Goal: Task Accomplishment & Management: Use online tool/utility

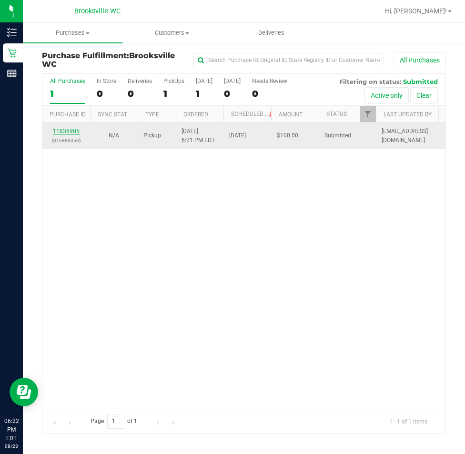
click at [69, 134] on link "11836905" at bounding box center [66, 131] width 27 height 7
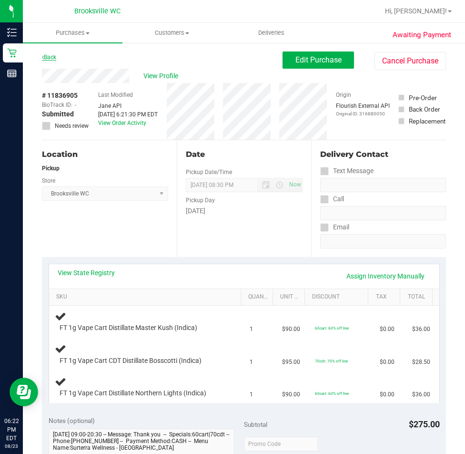
click at [54, 59] on link "Back" at bounding box center [49, 57] width 14 height 7
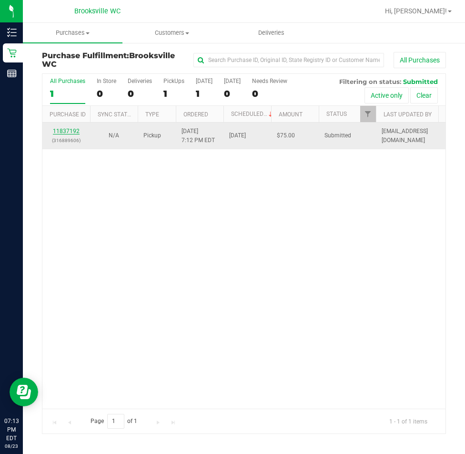
click at [61, 131] on link "11837192" at bounding box center [66, 131] width 27 height 7
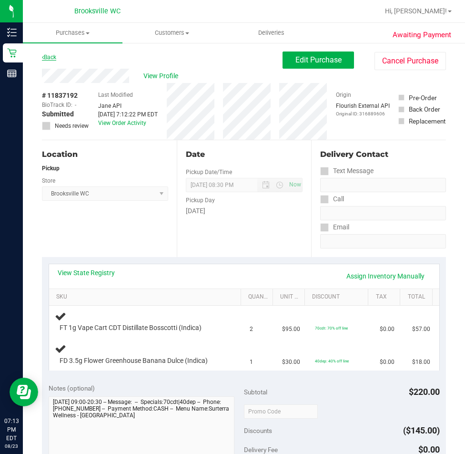
click at [46, 59] on link "Back" at bounding box center [49, 57] width 14 height 7
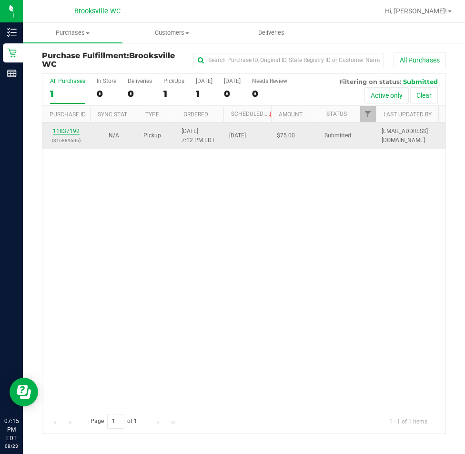
click at [72, 131] on link "11837192" at bounding box center [66, 131] width 27 height 7
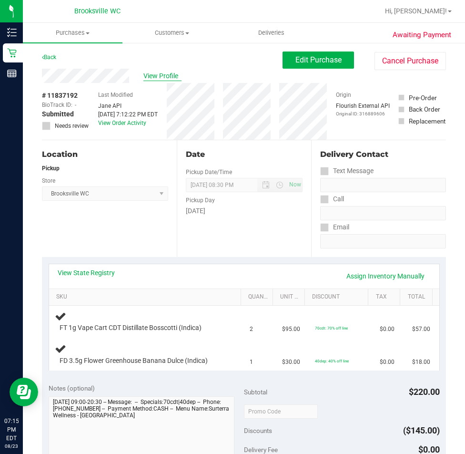
click at [146, 77] on span "View Profile" at bounding box center [163, 76] width 38 height 10
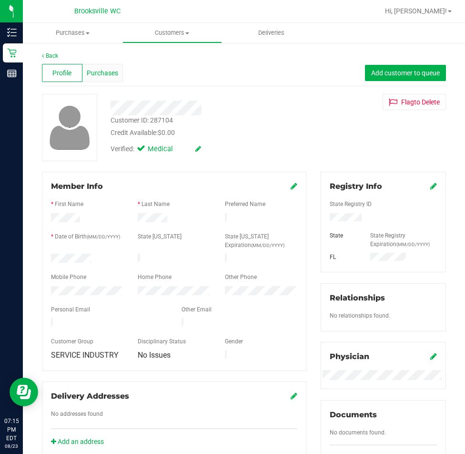
click at [103, 76] on span "Purchases" at bounding box center [102, 73] width 31 height 10
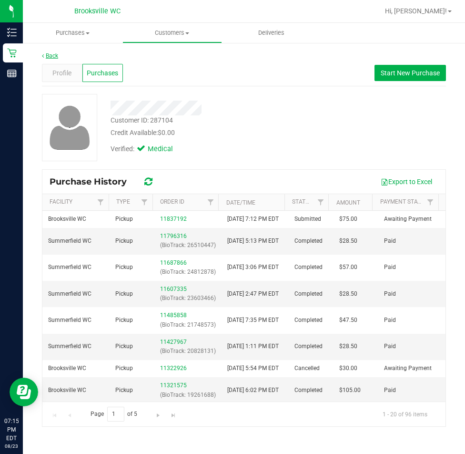
click at [48, 57] on link "Back" at bounding box center [50, 55] width 16 height 7
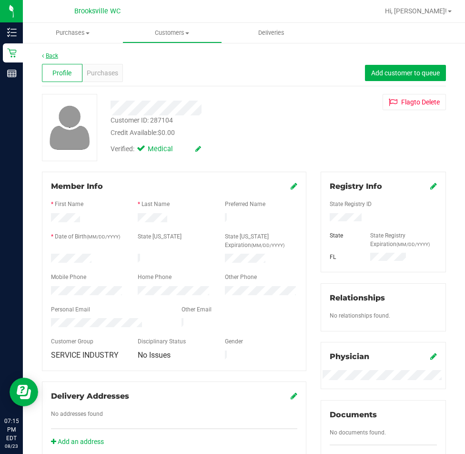
click at [49, 52] on link "Back" at bounding box center [50, 55] width 16 height 7
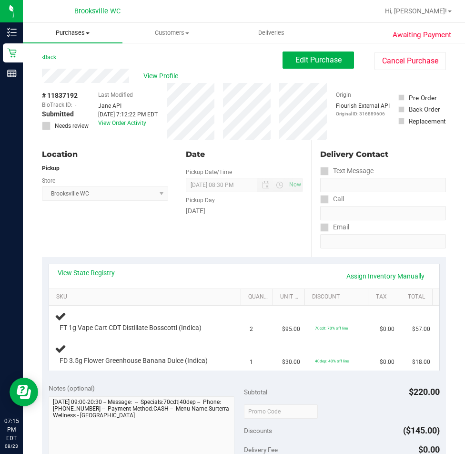
click at [64, 31] on span "Purchases" at bounding box center [73, 33] width 100 height 9
click at [48, 68] on span "Fulfillment" at bounding box center [52, 69] width 59 height 8
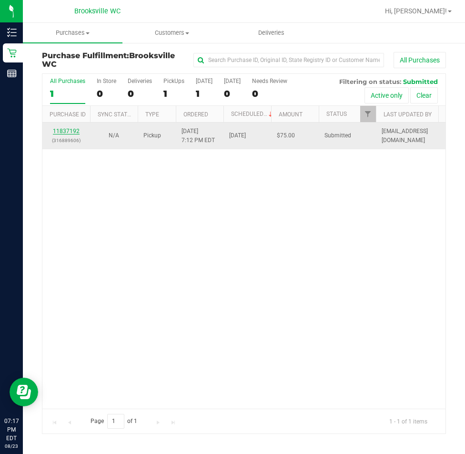
click at [57, 131] on link "11837192" at bounding box center [66, 131] width 27 height 7
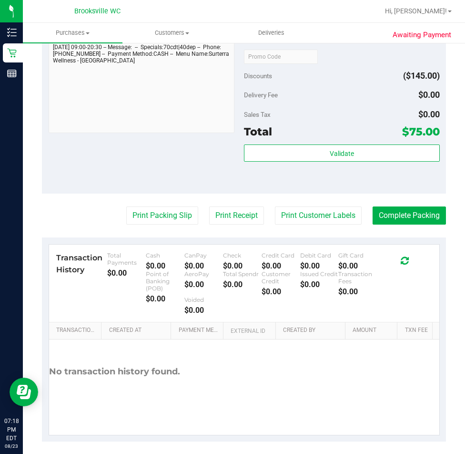
scroll to position [433, 0]
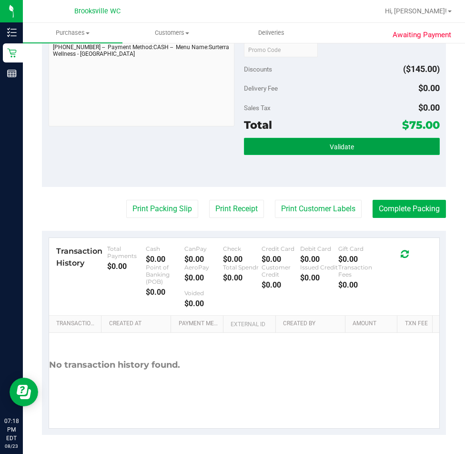
click at [361, 151] on button "Validate" at bounding box center [342, 146] width 196 height 17
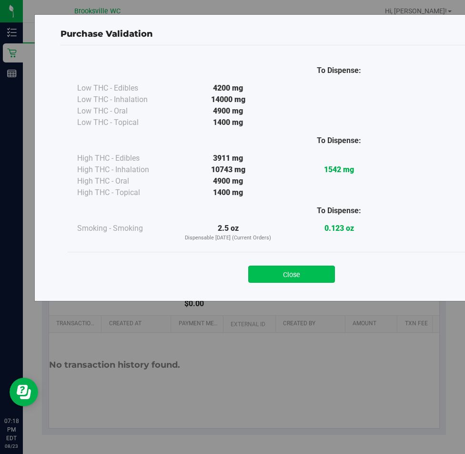
click at [314, 273] on button "Close" at bounding box center [291, 274] width 87 height 17
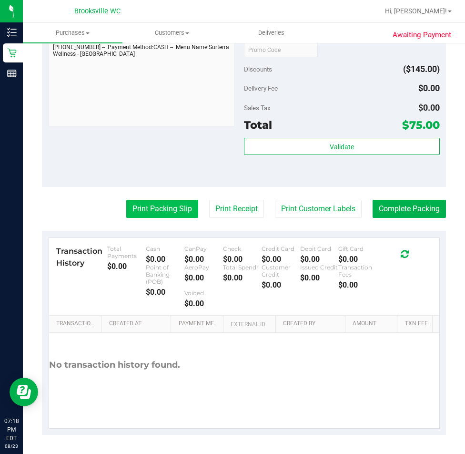
click at [131, 206] on button "Print Packing Slip" at bounding box center [162, 209] width 72 height 18
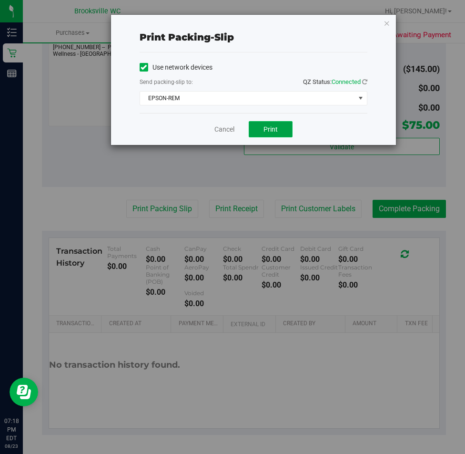
click at [270, 137] on button "Print" at bounding box center [271, 129] width 44 height 16
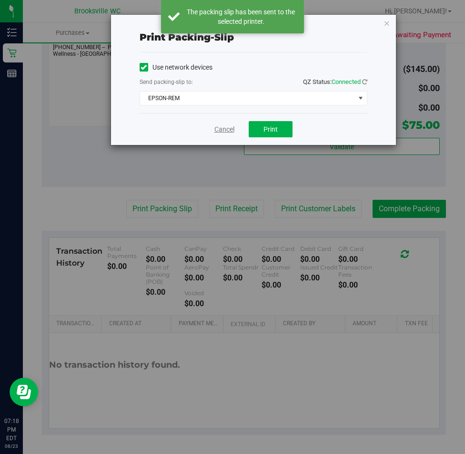
click at [224, 133] on link "Cancel" at bounding box center [225, 129] width 20 height 10
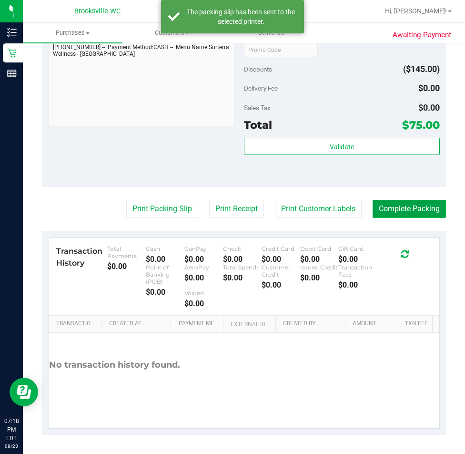
click at [413, 211] on button "Complete Packing" at bounding box center [409, 209] width 73 height 18
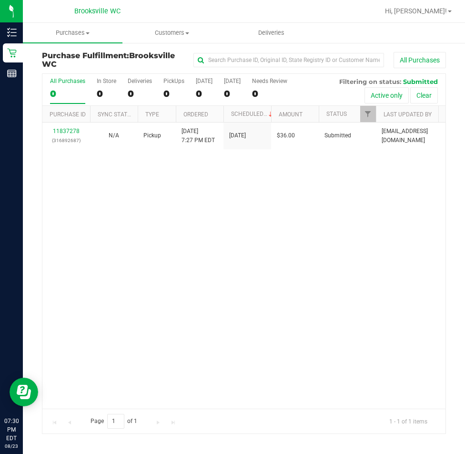
click at [91, 65] on h3 "Purchase Fulfillment: [GEOGRAPHIC_DATA] WC" at bounding box center [109, 60] width 135 height 17
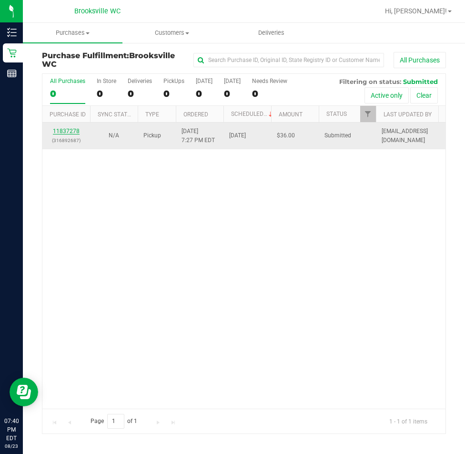
click at [62, 130] on link "11837278" at bounding box center [66, 131] width 27 height 7
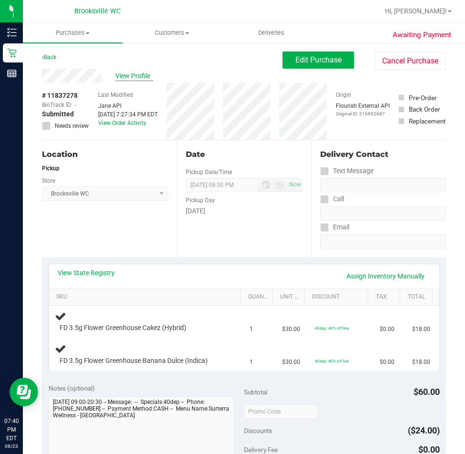
click at [126, 79] on span "View Profile" at bounding box center [134, 76] width 38 height 10
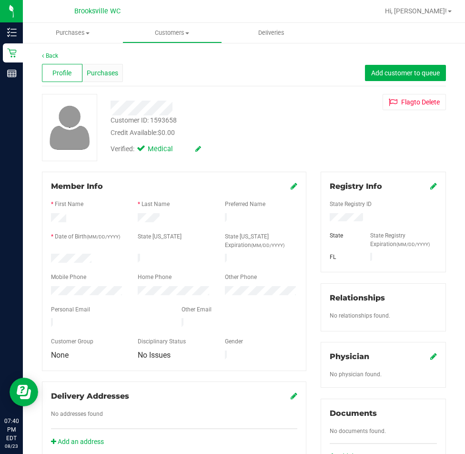
click at [107, 79] on div "Purchases" at bounding box center [103, 73] width 41 height 18
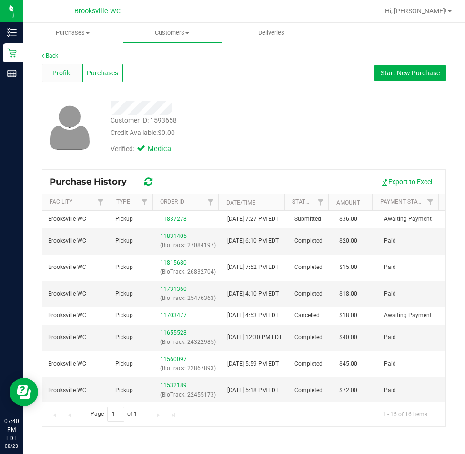
click at [55, 74] on span "Profile" at bounding box center [61, 73] width 19 height 10
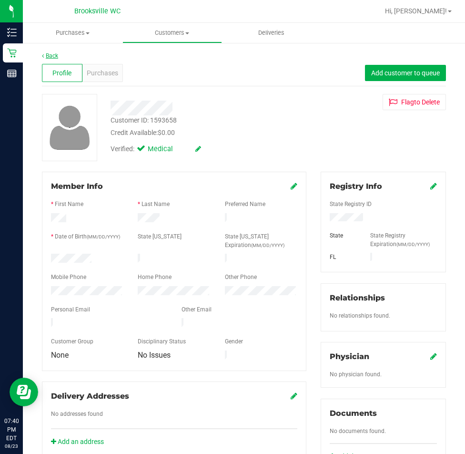
click at [50, 55] on link "Back" at bounding box center [50, 55] width 16 height 7
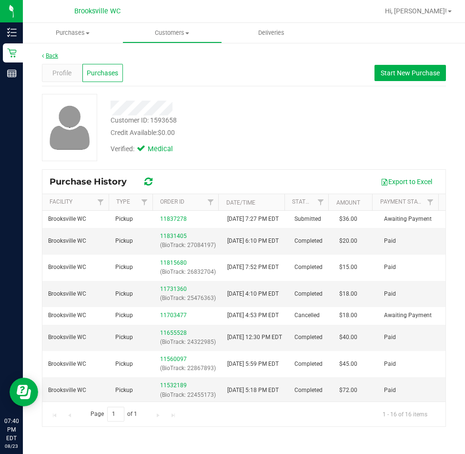
click at [52, 56] on link "Back" at bounding box center [50, 55] width 16 height 7
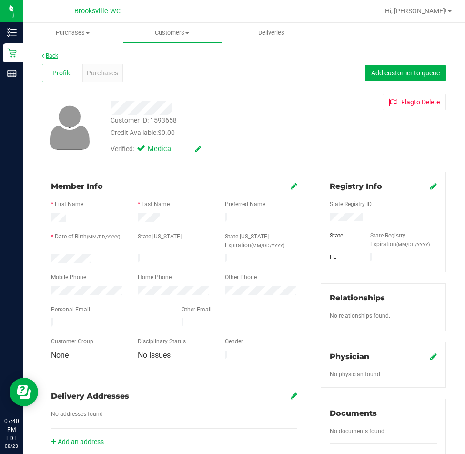
click at [52, 57] on link "Back" at bounding box center [50, 55] width 16 height 7
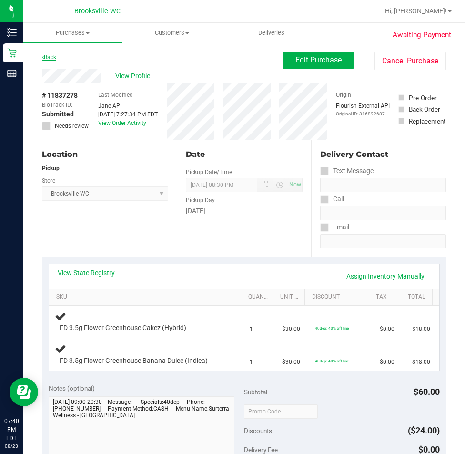
click at [49, 56] on link "Back" at bounding box center [49, 57] width 14 height 7
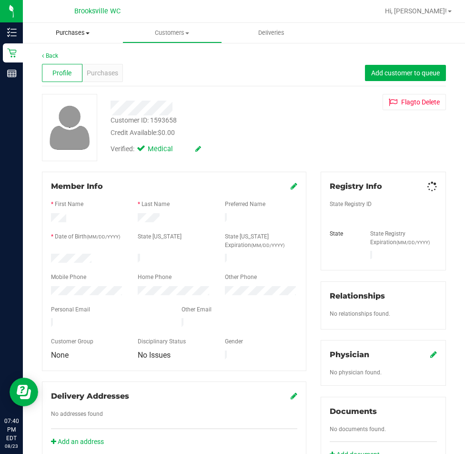
click at [77, 32] on span "Purchases" at bounding box center [73, 33] width 100 height 9
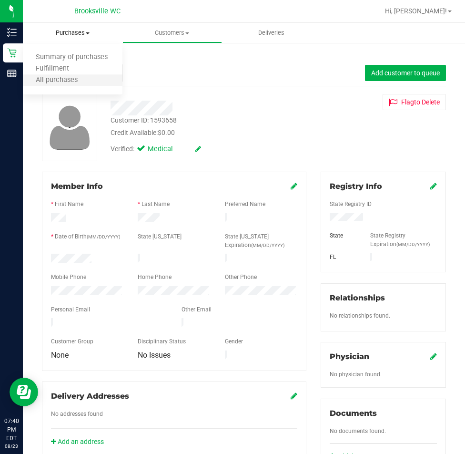
click at [73, 75] on li "All purchases" at bounding box center [73, 80] width 100 height 11
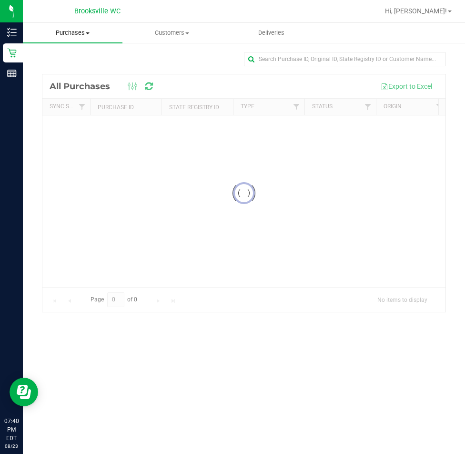
click at [72, 36] on span "Purchases" at bounding box center [73, 33] width 100 height 9
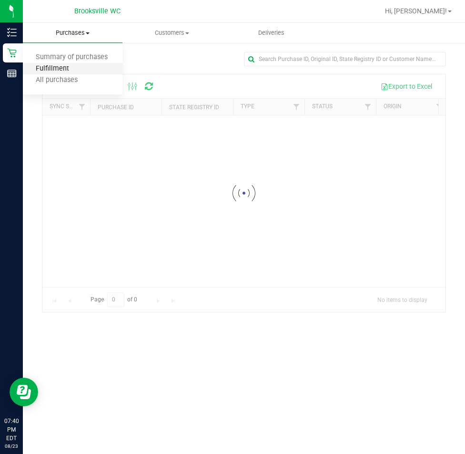
click at [47, 69] on span "Fulfillment" at bounding box center [52, 69] width 59 height 8
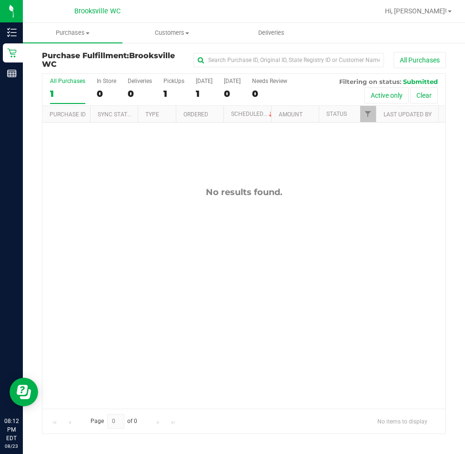
click at [113, 214] on div "No results found." at bounding box center [243, 298] width 403 height 351
